Goal: Transaction & Acquisition: Subscribe to service/newsletter

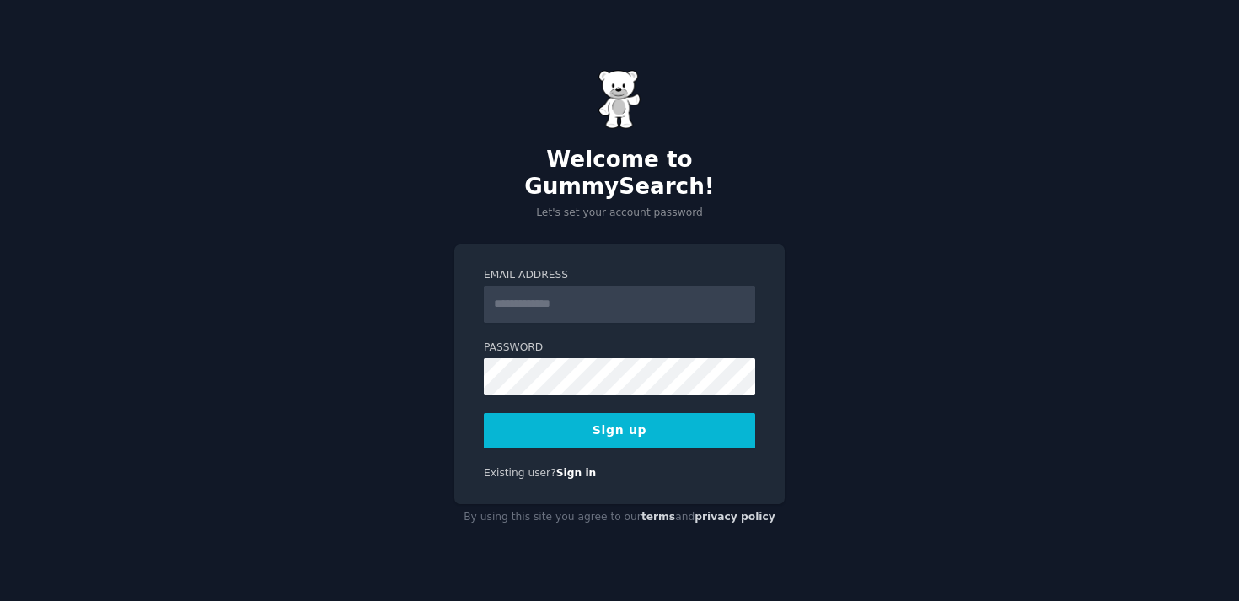
click at [649, 301] on input "Email Address" at bounding box center [619, 304] width 271 height 37
type input "**********"
click at [484, 413] on button "Sign up" at bounding box center [619, 430] width 271 height 35
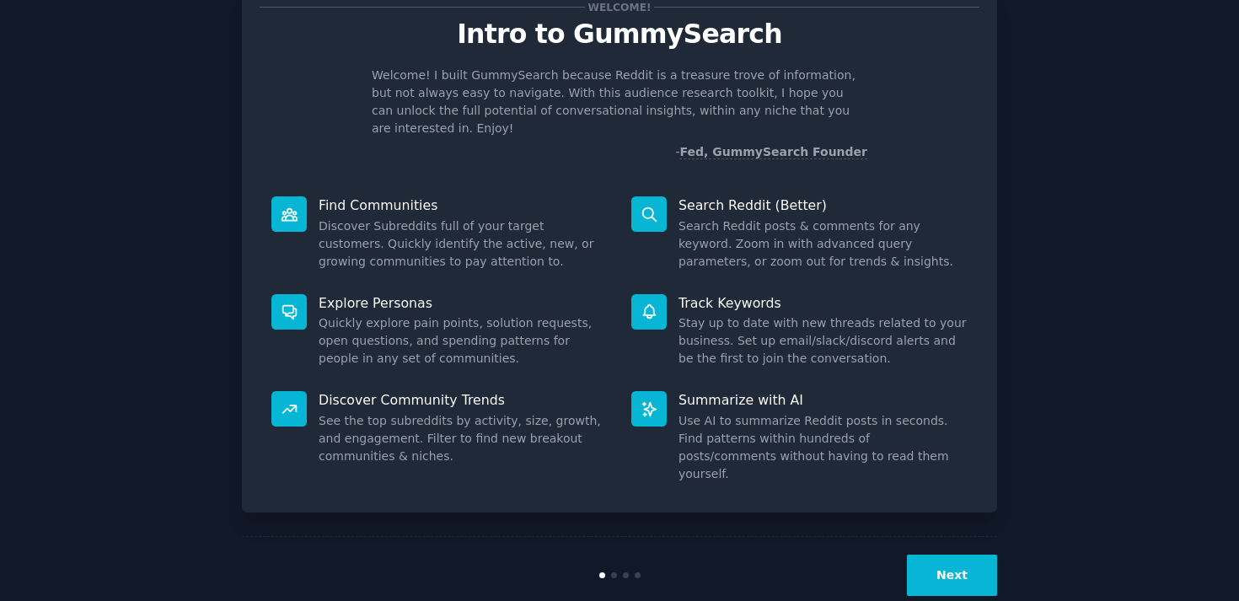
click at [943, 554] on button "Next" at bounding box center [952, 574] width 90 height 41
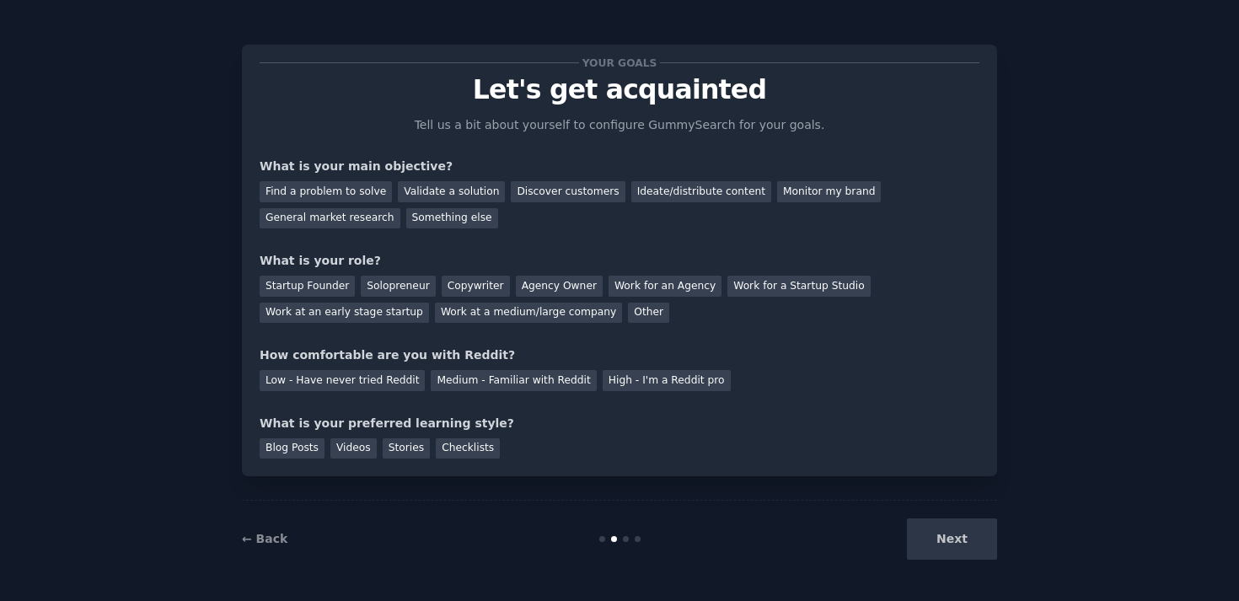
scroll to position [3, 0]
click at [943, 535] on div "Next" at bounding box center [871, 538] width 252 height 41
click at [525, 185] on div "Discover customers" at bounding box center [568, 191] width 114 height 21
click at [348, 216] on div "General market research" at bounding box center [330, 218] width 141 height 21
click at [408, 286] on div "Solopreneur" at bounding box center [398, 286] width 74 height 21
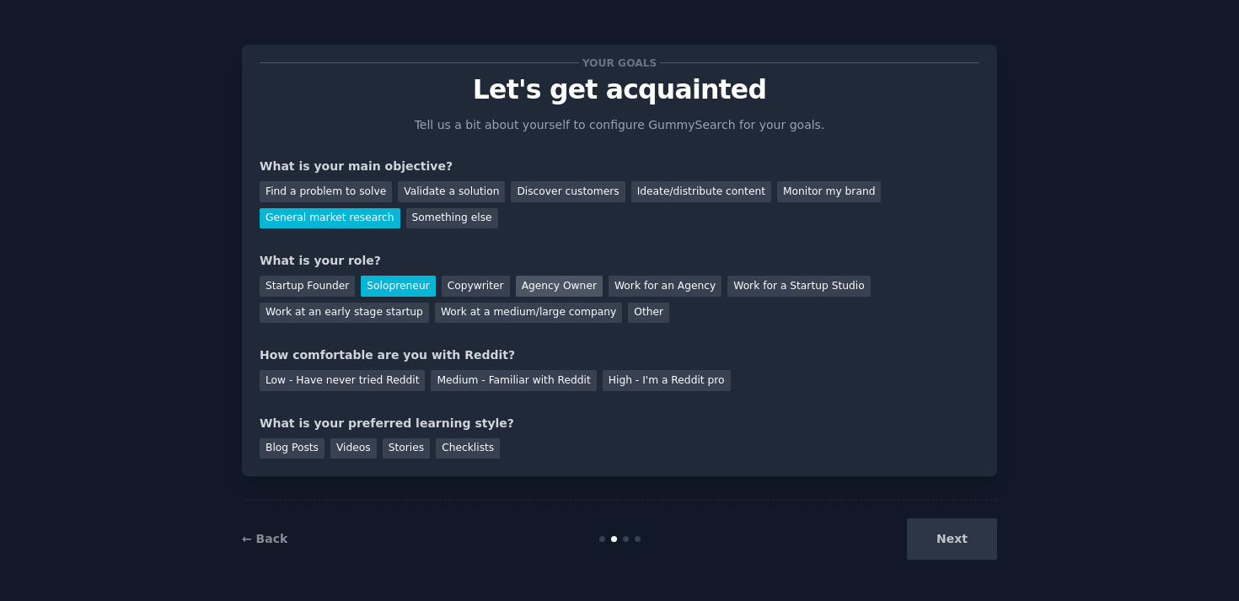
click at [522, 281] on div "Agency Owner" at bounding box center [559, 286] width 87 height 21
click at [476, 368] on div "Low - Have never tried Reddit Medium - Familiar with Reddit High - I'm a Reddit…" at bounding box center [620, 377] width 720 height 27
click at [477, 380] on div "Medium - Familiar with Reddit" at bounding box center [513, 380] width 165 height 21
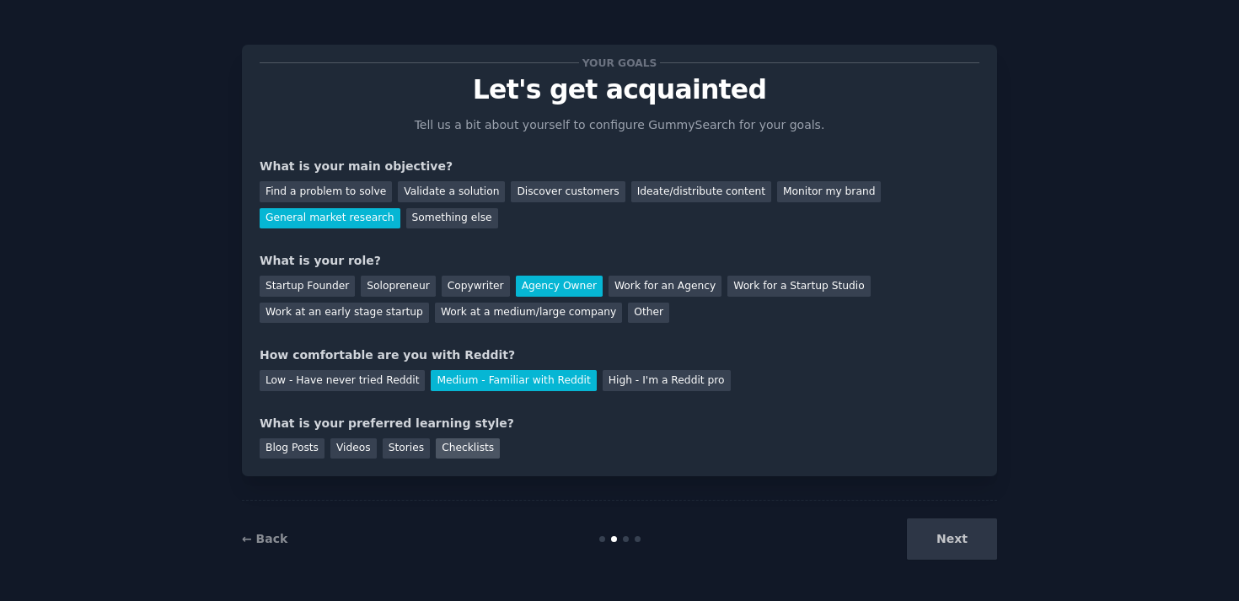
click at [466, 438] on div "Checklists" at bounding box center [468, 448] width 64 height 21
click at [966, 537] on button "Next" at bounding box center [952, 538] width 90 height 41
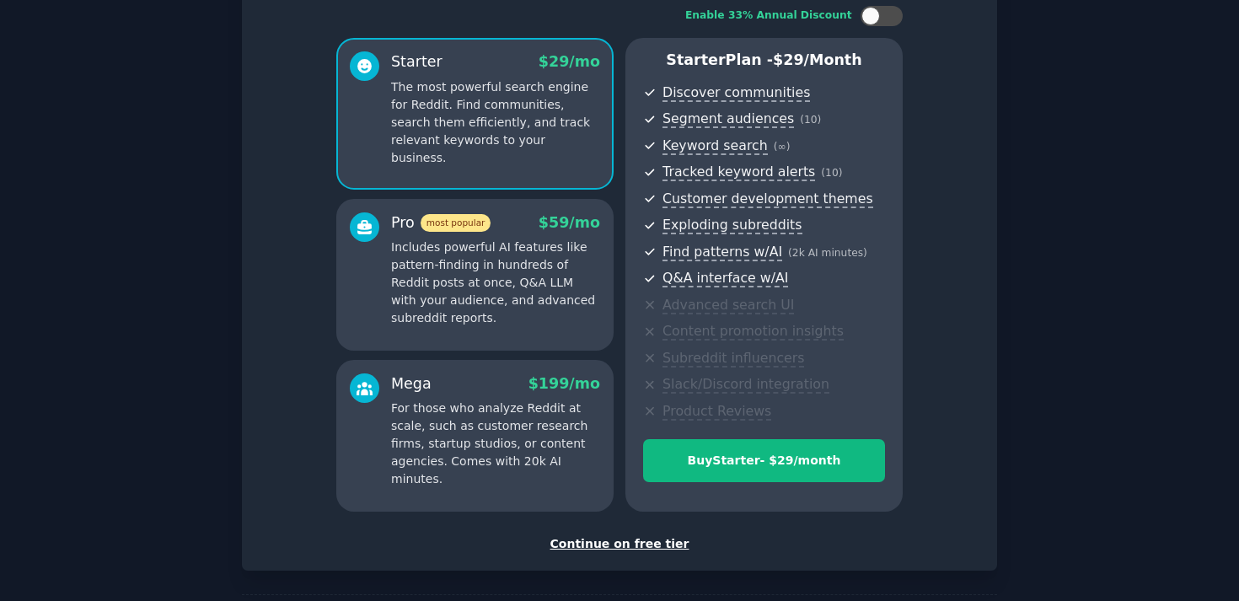
scroll to position [184, 0]
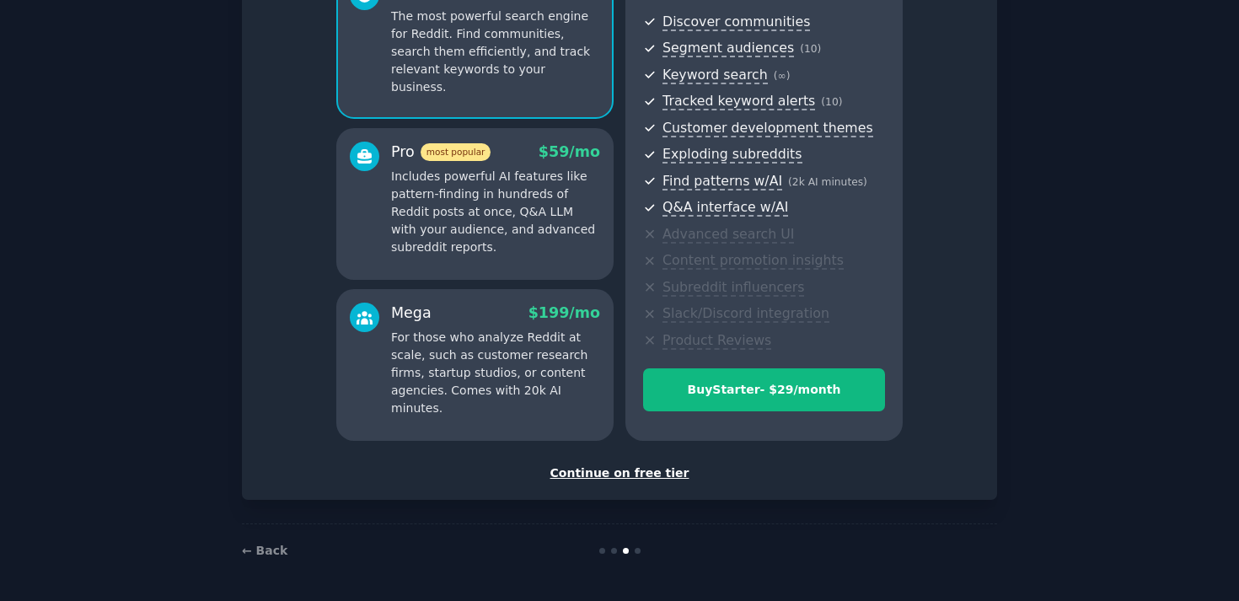
click at [591, 474] on div "Continue on free tier" at bounding box center [620, 473] width 720 height 18
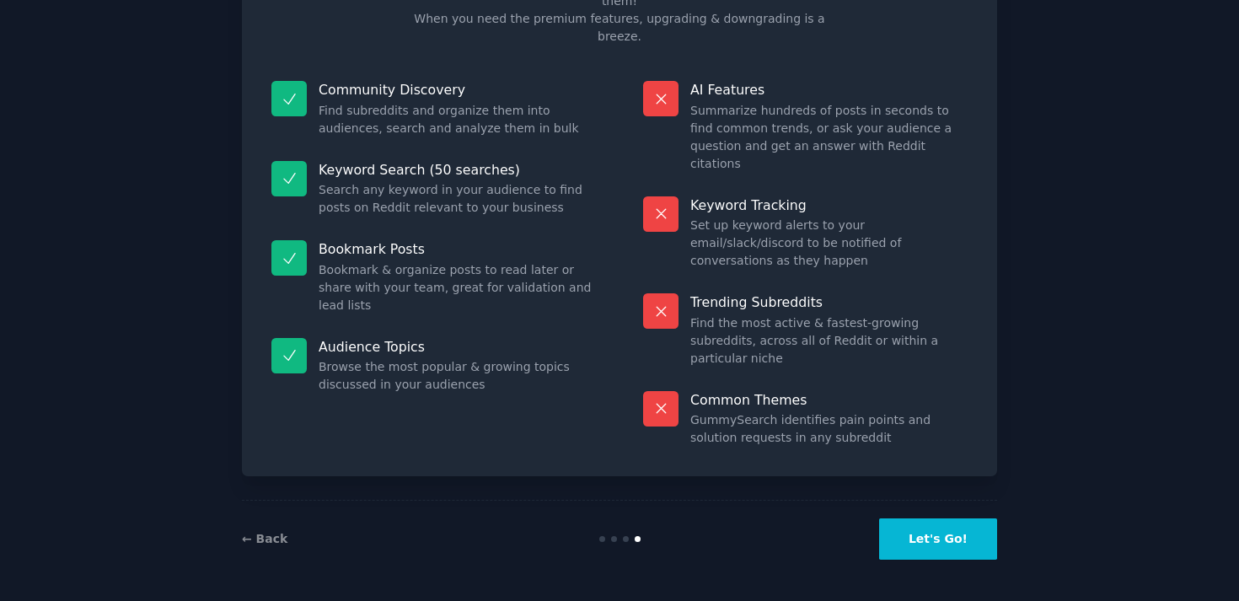
scroll to position [56, 0]
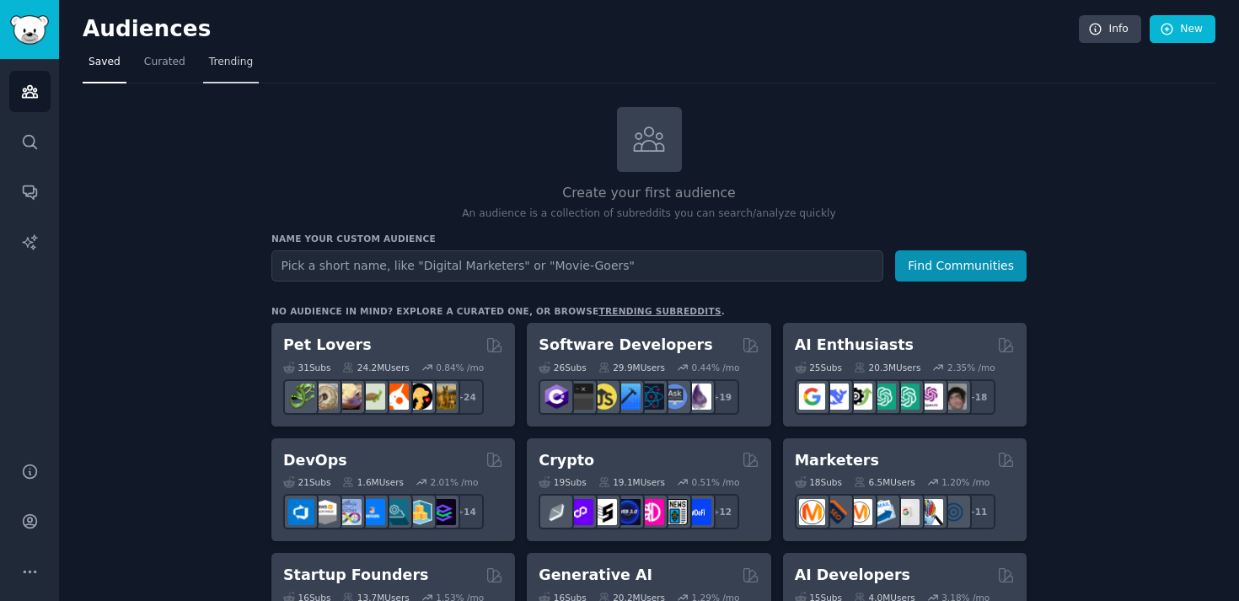
click at [220, 62] on span "Trending" at bounding box center [231, 62] width 44 height 15
